Goal: Information Seeking & Learning: Learn about a topic

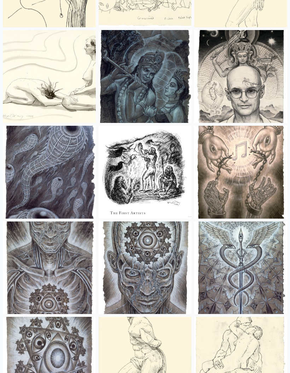
scroll to position [1091, 0]
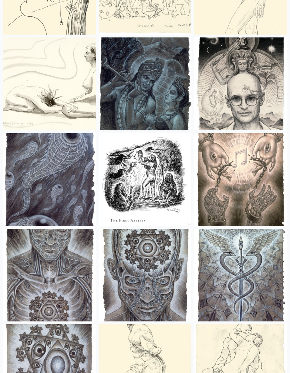
click at [77, 104] on img at bounding box center [49, 84] width 93 height 93
click at [65, 61] on img at bounding box center [49, 84] width 93 height 93
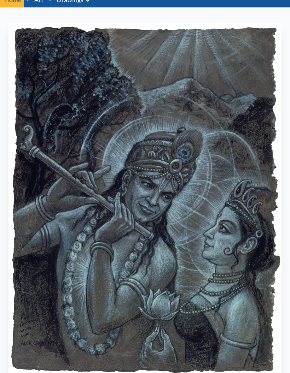
scroll to position [59, 0]
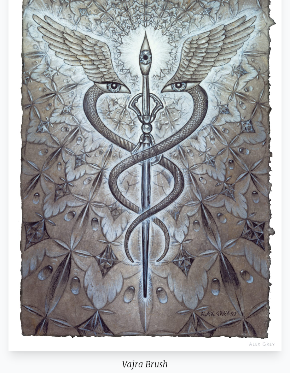
scroll to position [110, 0]
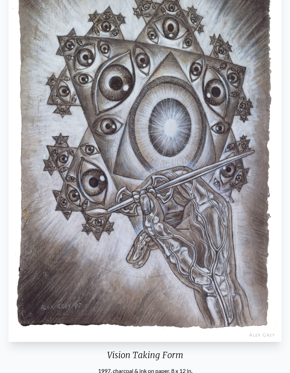
click at [257, 207] on img "43 / 71" at bounding box center [144, 143] width 273 height 399
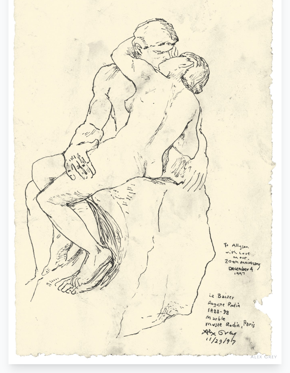
scroll to position [92, 0]
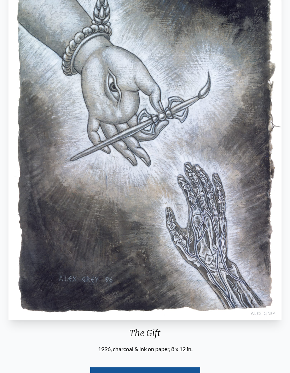
click at [186, 131] on img "46 / 71" at bounding box center [144, 141] width 273 height 359
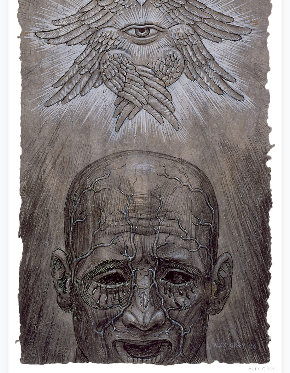
click at [253, 120] on img "51 / 71" at bounding box center [144, 169] width 273 height 414
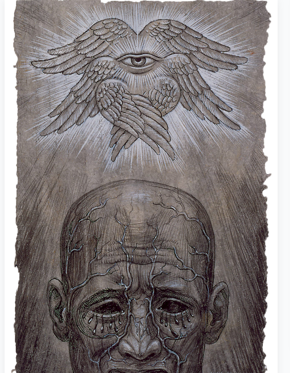
scroll to position [63, 0]
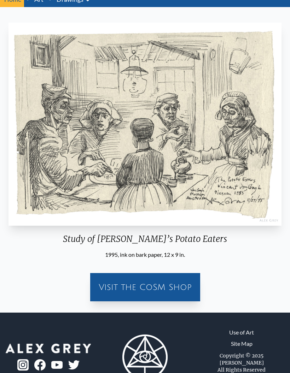
scroll to position [31, 0]
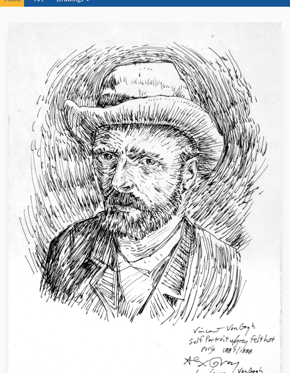
click at [161, 99] on img "55 / 71" at bounding box center [144, 206] width 273 height 368
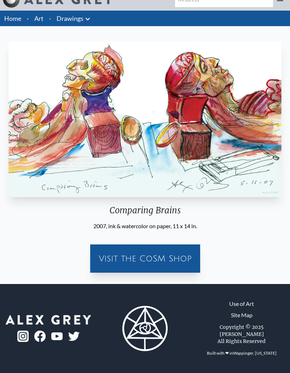
scroll to position [28, 0]
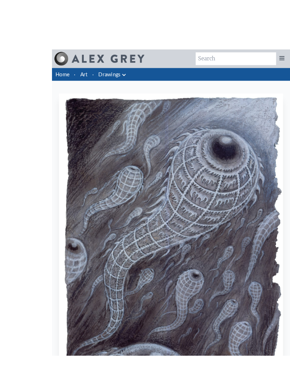
scroll to position [29, 0]
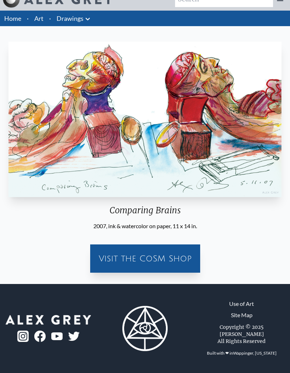
scroll to position [28, 0]
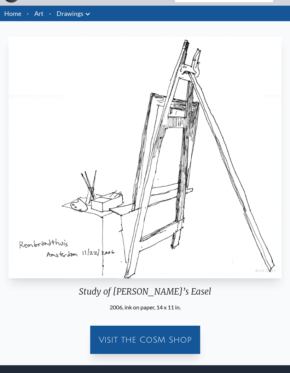
scroll to position [17, 0]
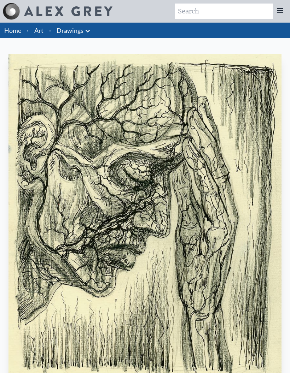
scroll to position [29, 0]
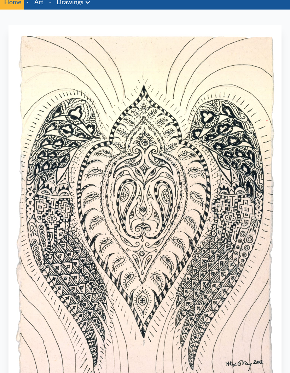
click at [42, 4] on link "Art" at bounding box center [38, 2] width 9 height 10
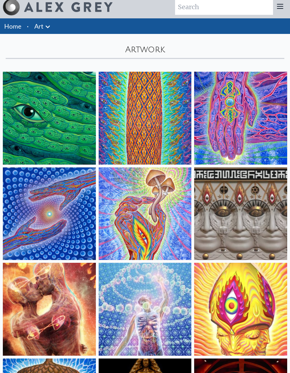
scroll to position [6, 0]
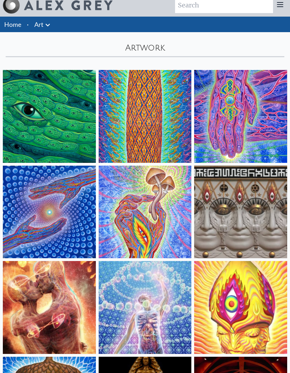
click at [173, 319] on img at bounding box center [145, 308] width 93 height 93
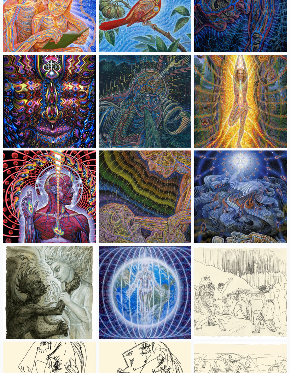
scroll to position [4999, 0]
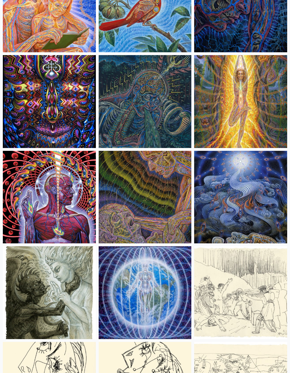
click at [257, 104] on img at bounding box center [240, 101] width 93 height 93
click at [261, 122] on img at bounding box center [240, 101] width 93 height 93
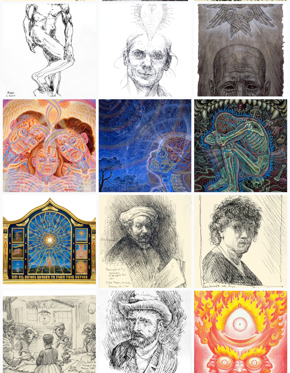
scroll to position [6582, 0]
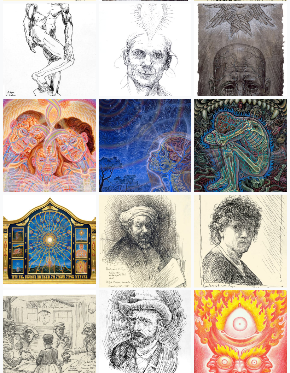
click at [54, 228] on img at bounding box center [49, 241] width 93 height 93
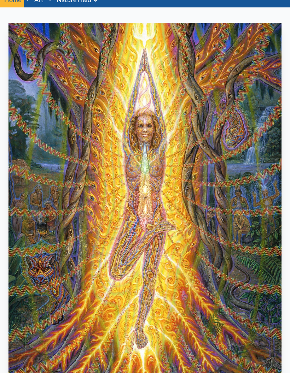
scroll to position [50, 0]
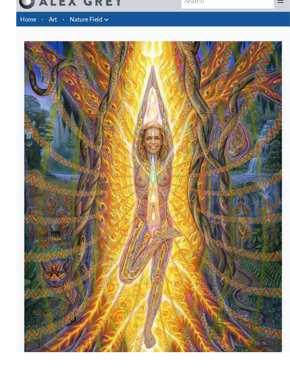
scroll to position [42, 0]
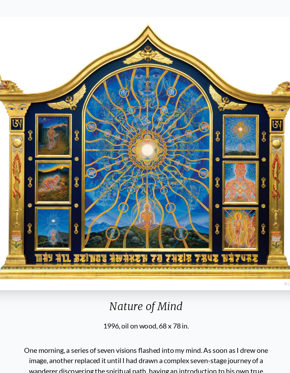
click at [230, 111] on img "101 / 133" at bounding box center [144, 165] width 273 height 222
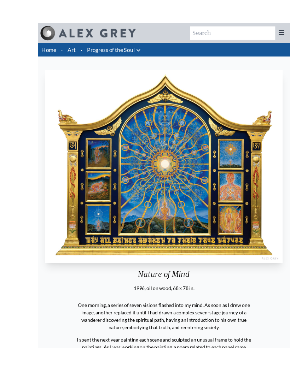
scroll to position [12, 0]
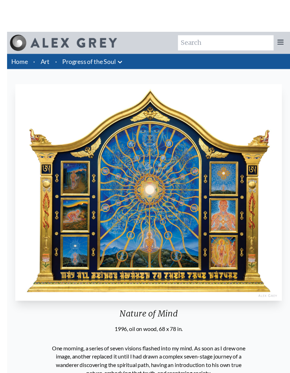
scroll to position [0, 0]
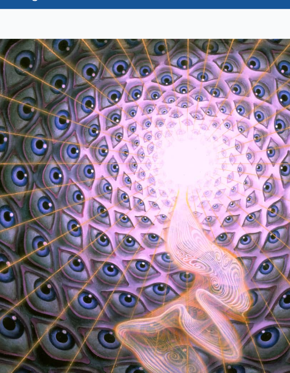
scroll to position [15, 0]
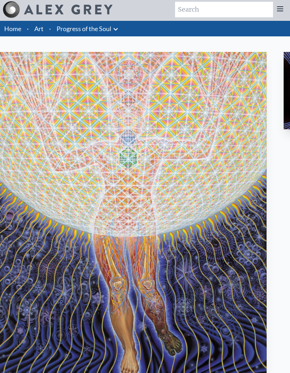
scroll to position [2, 0]
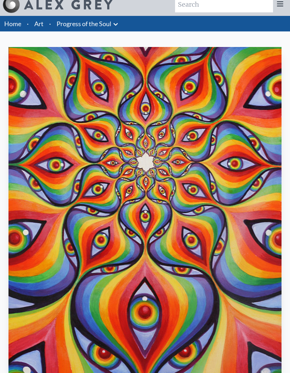
scroll to position [7, 0]
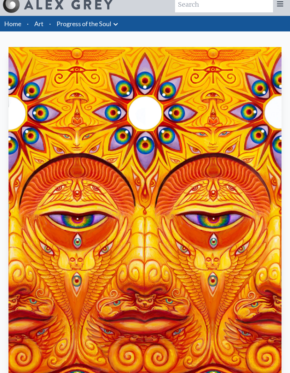
scroll to position [6, 0]
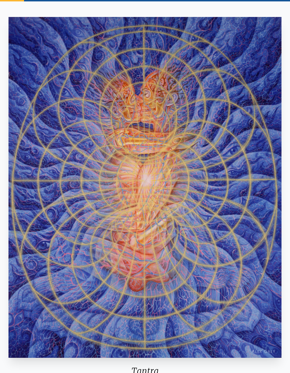
scroll to position [36, 0]
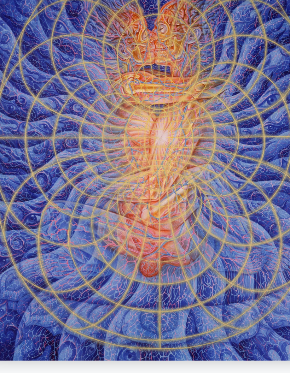
click at [198, 110] on img "14 / 133" at bounding box center [144, 187] width 273 height 341
click at [210, 137] on img "14 / 133" at bounding box center [144, 187] width 273 height 341
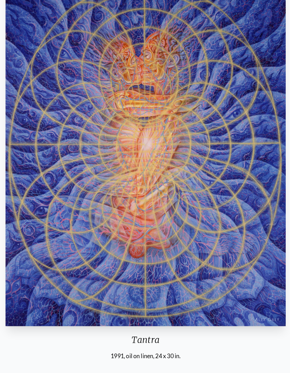
scroll to position [69, 0]
